Goal: Task Accomplishment & Management: Use online tool/utility

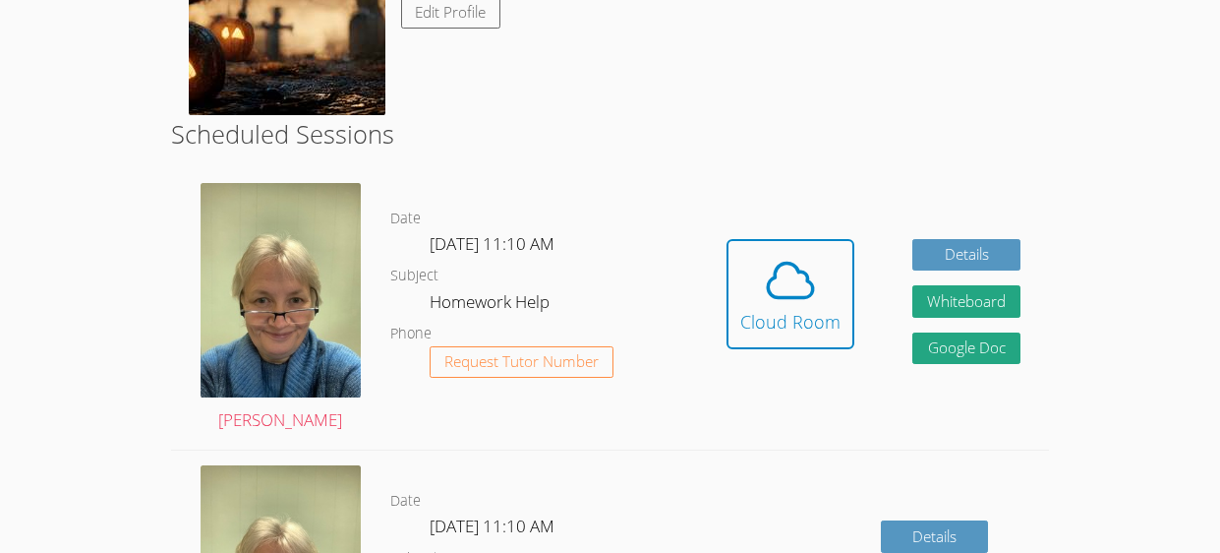
scroll to position [402, 0]
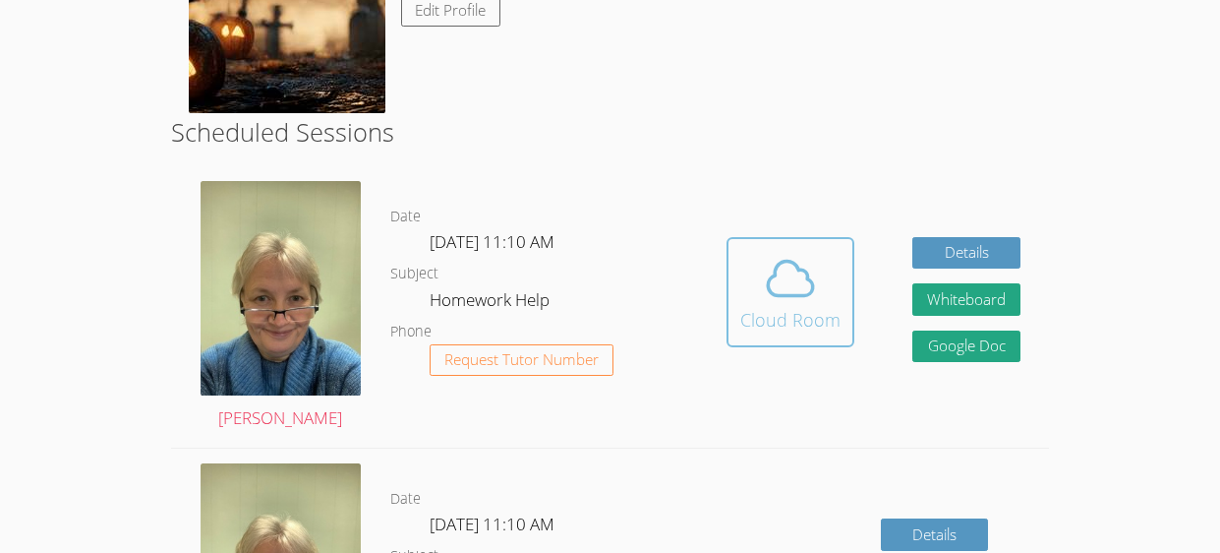
click at [821, 264] on span at bounding box center [790, 278] width 100 height 55
click at [768, 301] on icon at bounding box center [790, 278] width 55 height 55
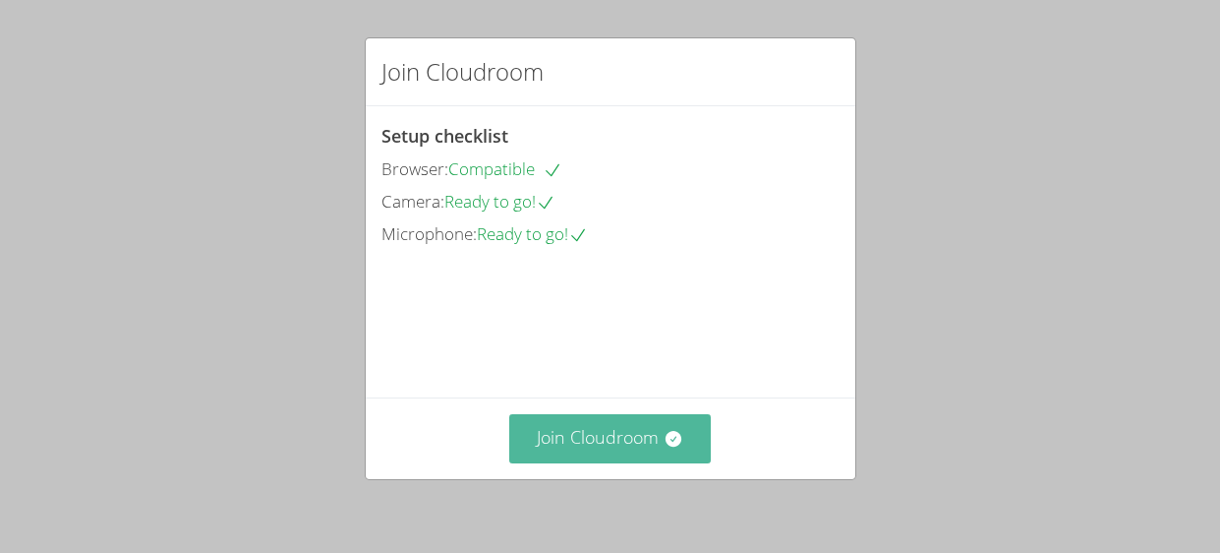
click at [634, 432] on button "Join Cloudroom" at bounding box center [610, 438] width 202 height 48
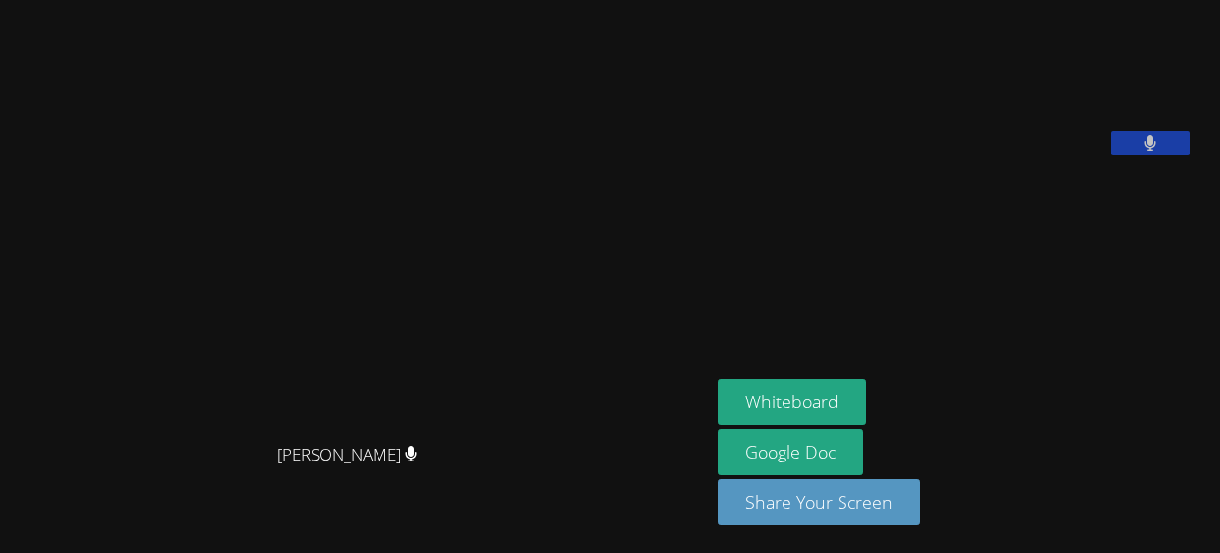
click at [1178, 155] on button at bounding box center [1150, 143] width 79 height 25
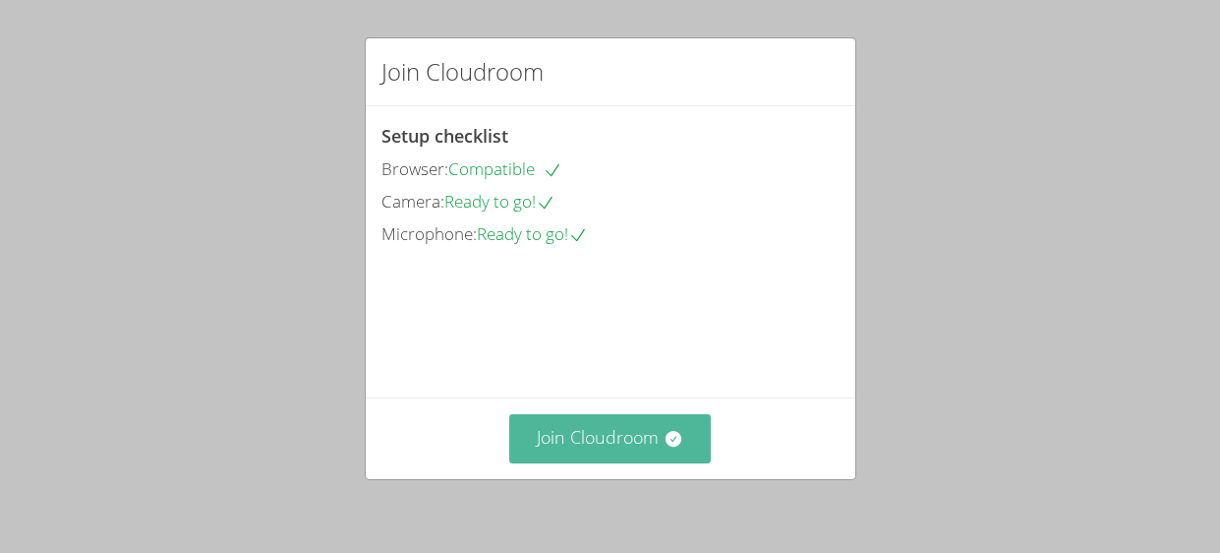
click at [666, 430] on icon at bounding box center [674, 439] width 20 height 20
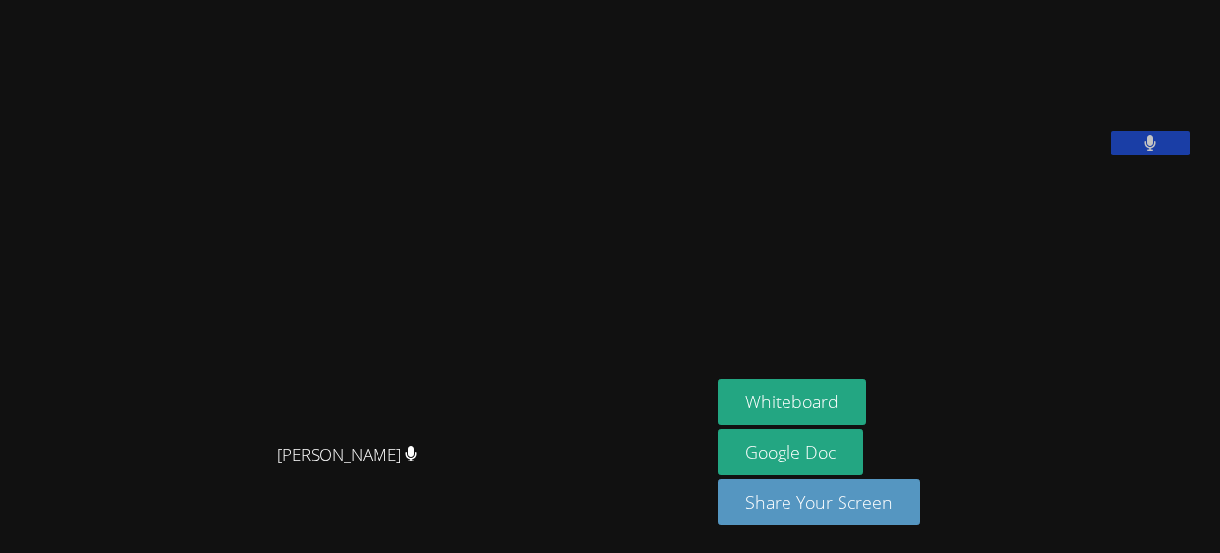
click at [1083, 403] on div "Whiteboard Google Doc Share Your Screen" at bounding box center [956, 459] width 476 height 162
click at [789, 402] on button "Whiteboard" at bounding box center [792, 401] width 148 height 46
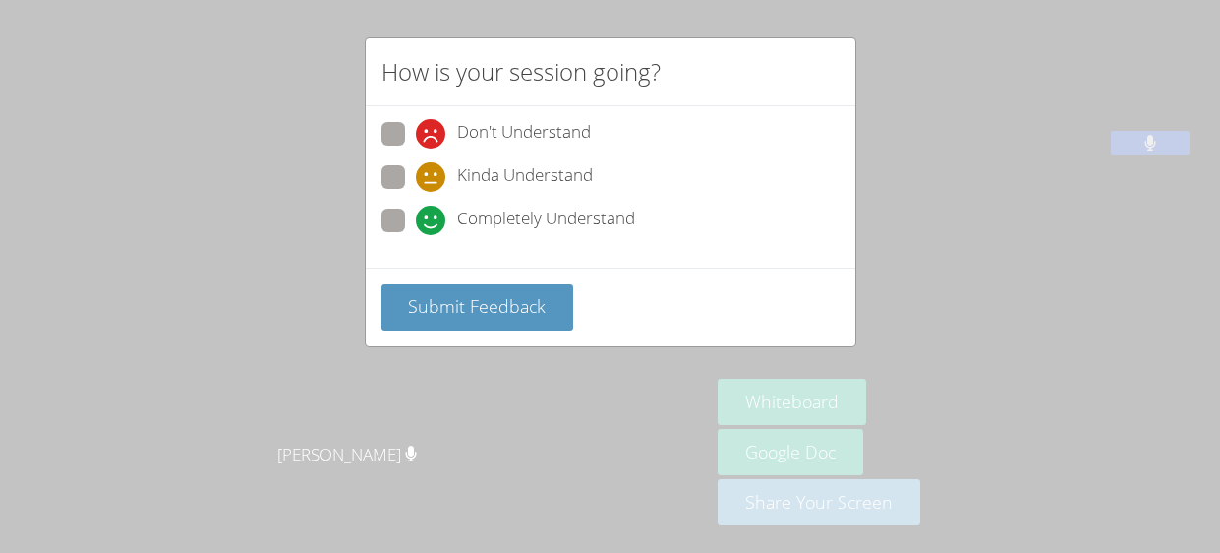
click at [496, 235] on div "Completely Understand" at bounding box center [610, 225] width 458 height 35
click at [479, 221] on span "Completely Understand" at bounding box center [546, 219] width 178 height 29
click at [433, 221] on input "Completely Understand" at bounding box center [424, 216] width 17 height 17
radio input "true"
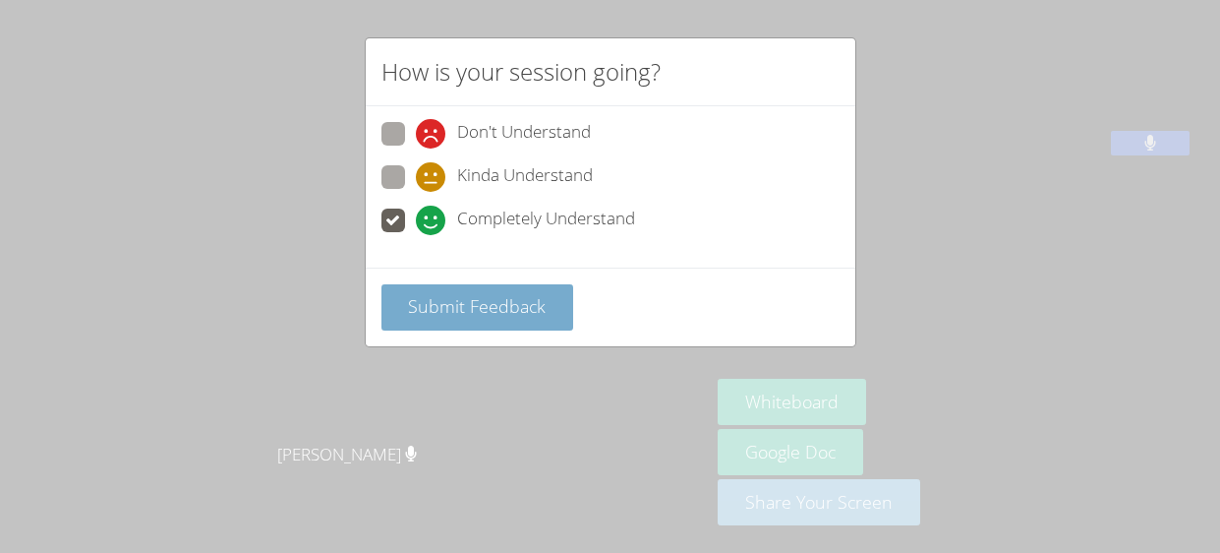
click at [466, 312] on span "Submit Feedback" at bounding box center [477, 306] width 138 height 24
